Goal: Information Seeking & Learning: Learn about a topic

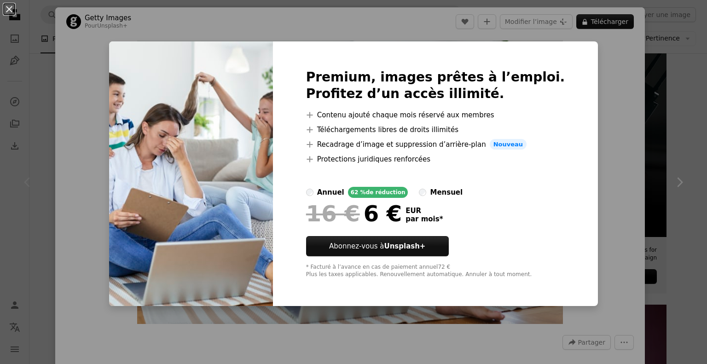
click at [662, 82] on div "An X shape Premium, images prêtes à l’emploi. Profitez d’un accès illimité. A p…" at bounding box center [353, 182] width 707 height 364
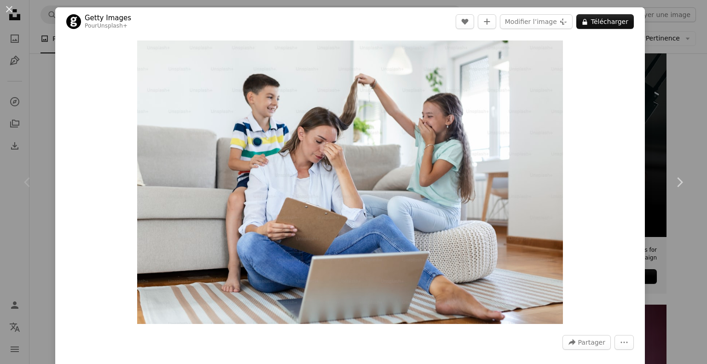
click at [682, 94] on div "An X shape Chevron left Chevron right Getty Images Pour Unsplash+ A heart A plu…" at bounding box center [353, 182] width 707 height 364
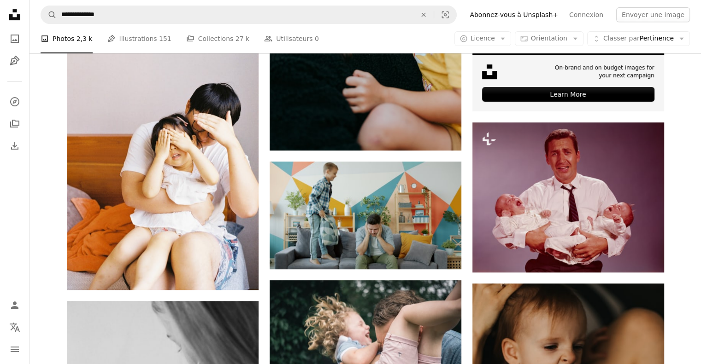
scroll to position [368, 0]
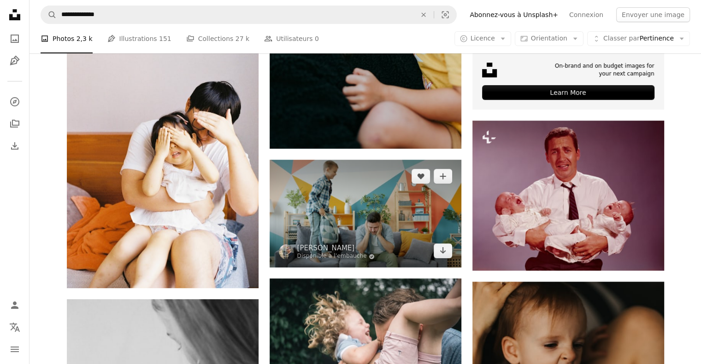
click at [402, 209] on img at bounding box center [365, 214] width 192 height 108
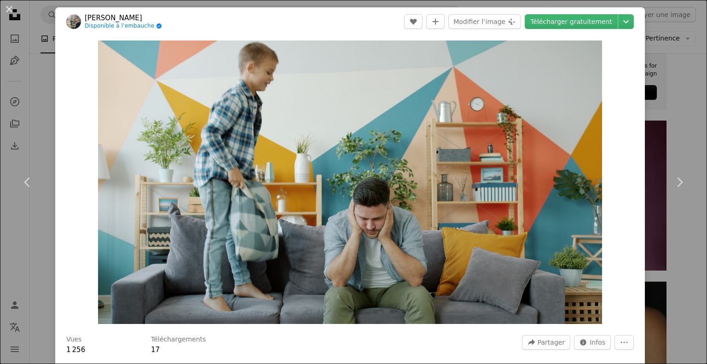
click at [653, 121] on div "An X shape Chevron left Chevron right Vitaly Gariev Disponible à l’embauche A c…" at bounding box center [353, 182] width 707 height 364
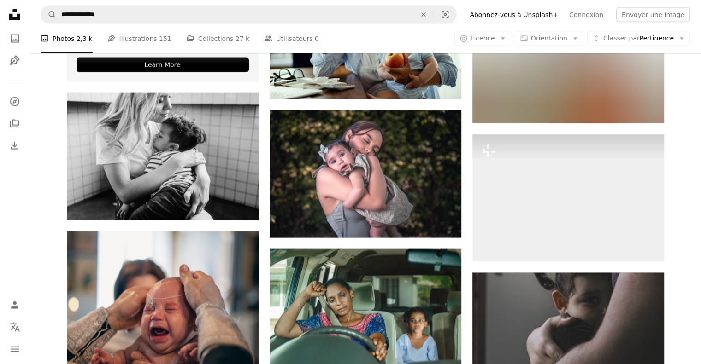
scroll to position [1981, 0]
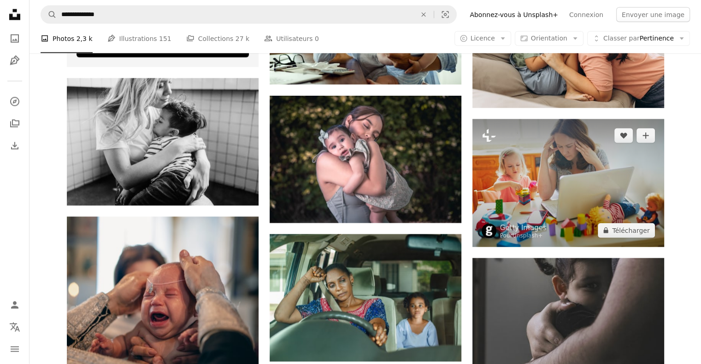
click at [590, 184] on img at bounding box center [568, 183] width 192 height 128
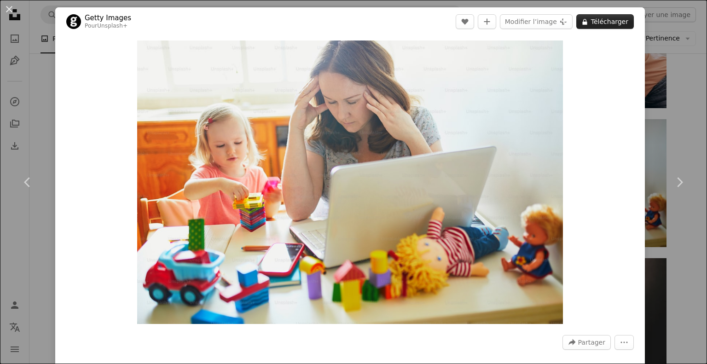
click at [602, 24] on button "A lock Télécharger" at bounding box center [606, 21] width 58 height 15
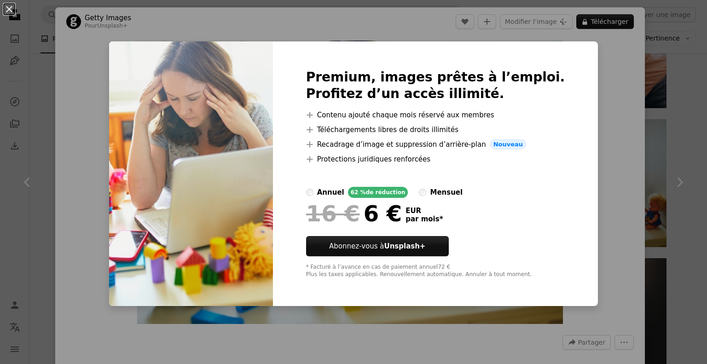
click at [662, 90] on div "An X shape Premium, images prêtes à l’emploi. Profitez d’un accès illimité. A p…" at bounding box center [353, 182] width 707 height 364
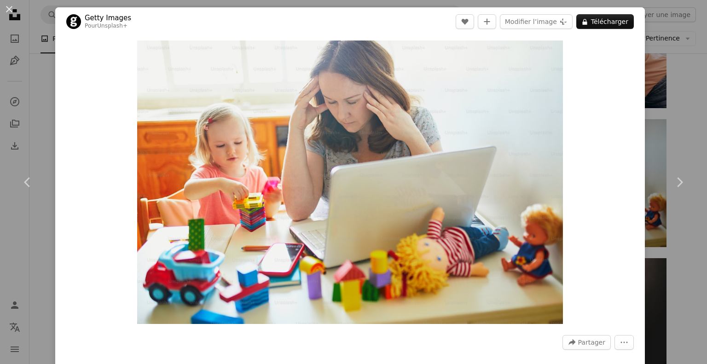
click at [683, 99] on div "An X shape Chevron left Chevron right Getty Images Pour Unsplash+ A heart A plu…" at bounding box center [353, 182] width 707 height 364
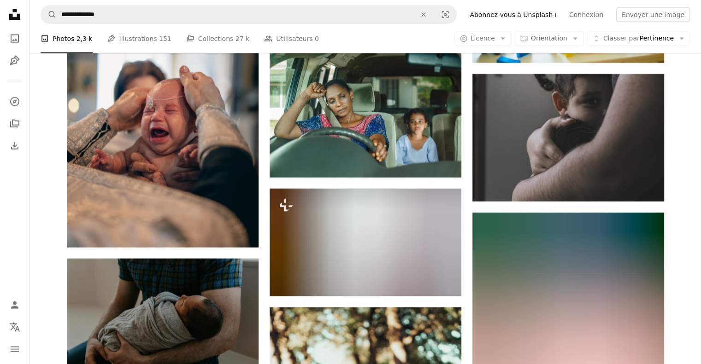
scroll to position [2257, 0]
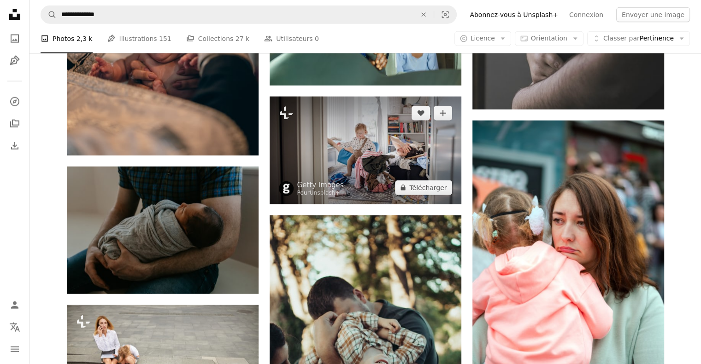
click at [402, 157] on img at bounding box center [365, 151] width 192 height 108
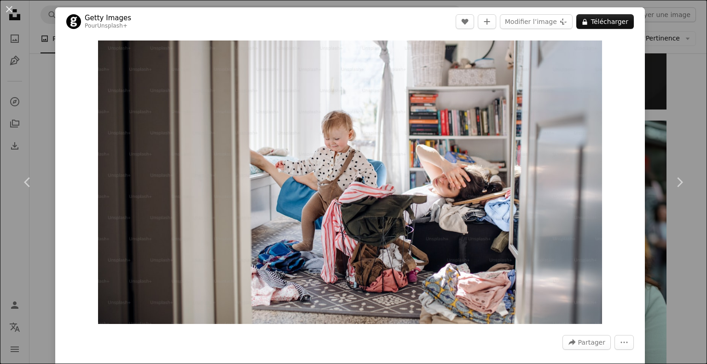
click at [678, 114] on div "An X shape Chevron left Chevron right Getty Images Pour Unsplash+ A heart A plu…" at bounding box center [353, 182] width 707 height 364
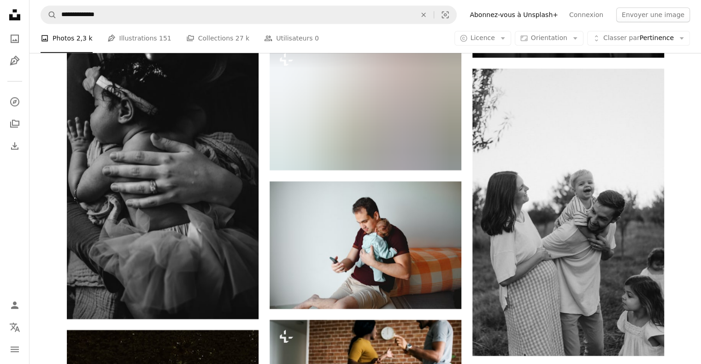
scroll to position [4468, 0]
